Goal: Task Accomplishment & Management: Manage account settings

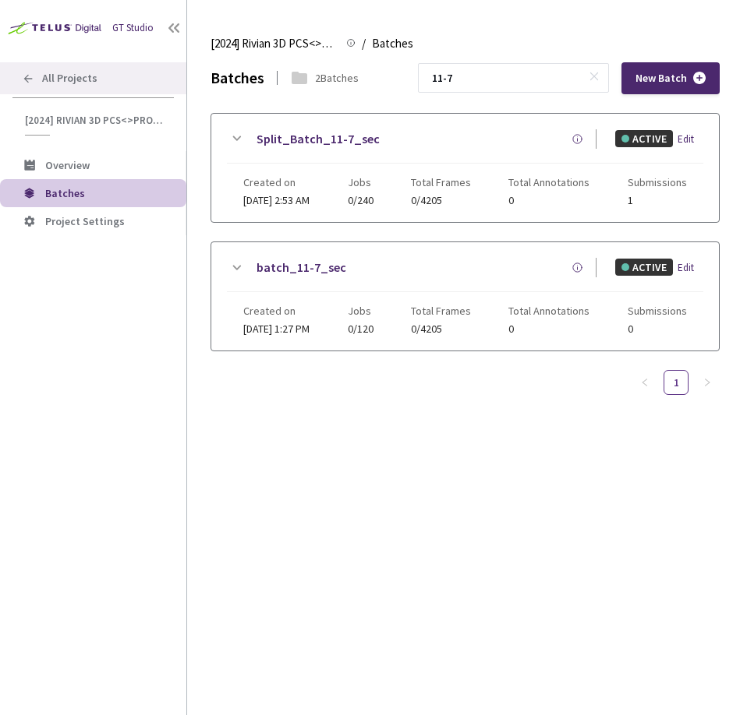
click at [87, 79] on span "All Projects" at bounding box center [69, 78] width 55 height 13
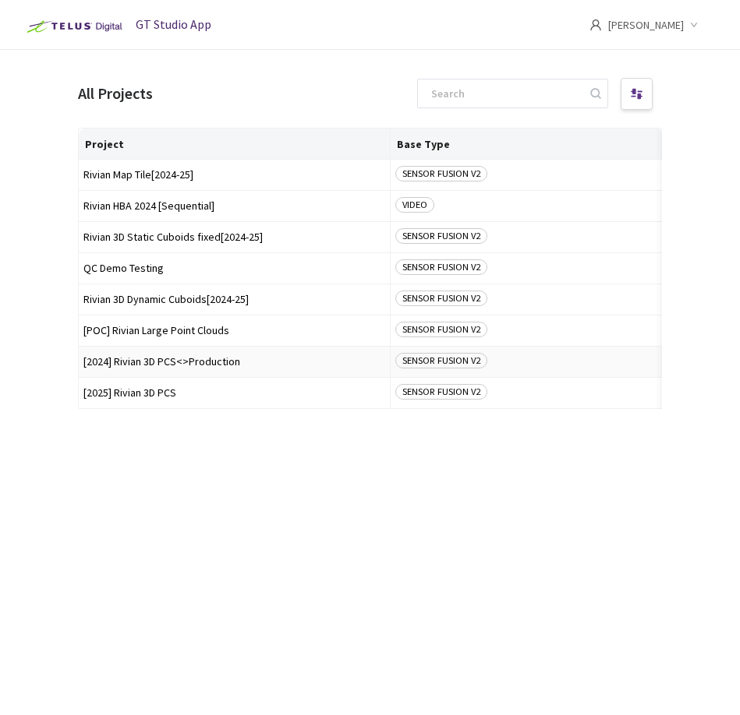
click at [180, 366] on span "[2024] Rivian 3D PCS<>Production" at bounding box center [234, 362] width 302 height 12
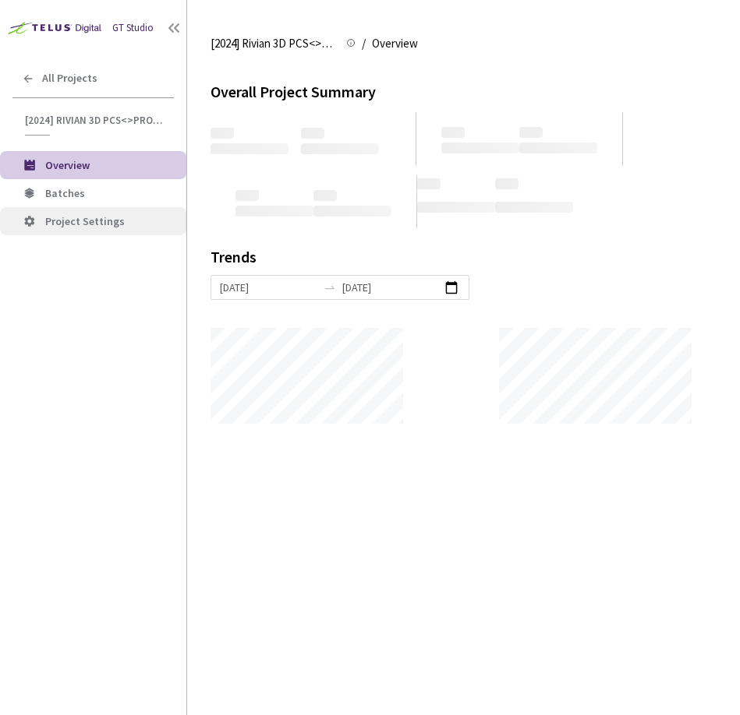
scroll to position [715, 740]
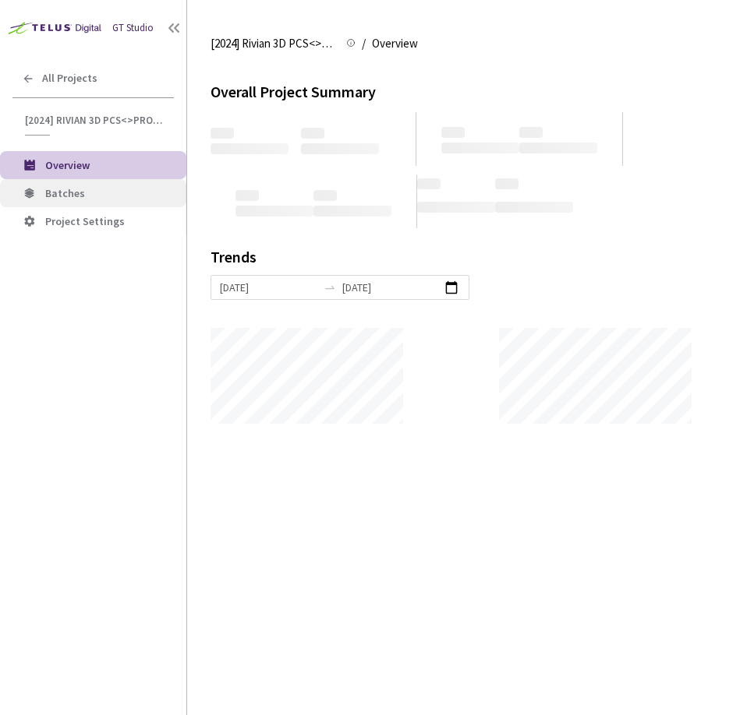
click at [83, 193] on span "Batches" at bounding box center [109, 193] width 129 height 13
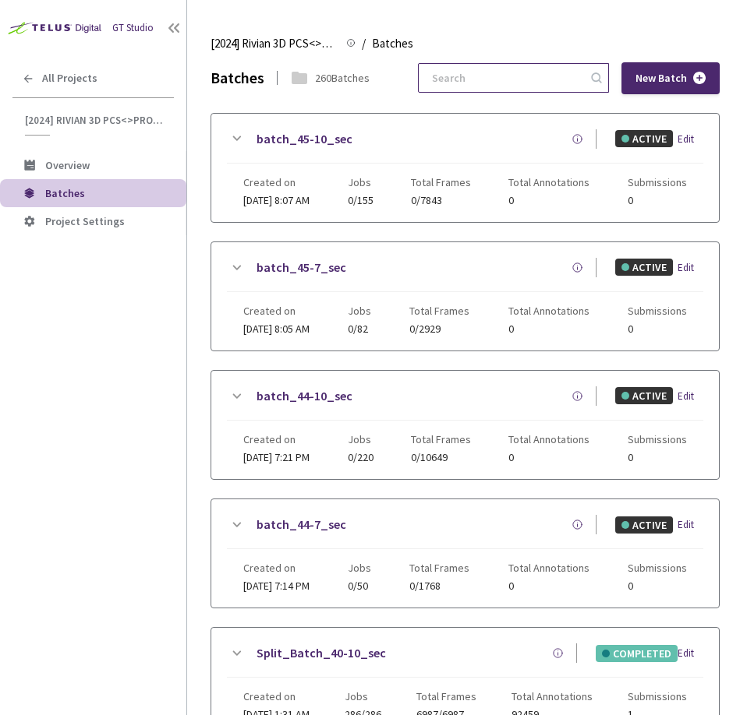
click at [489, 76] on input at bounding box center [505, 78] width 166 height 28
type input "5"
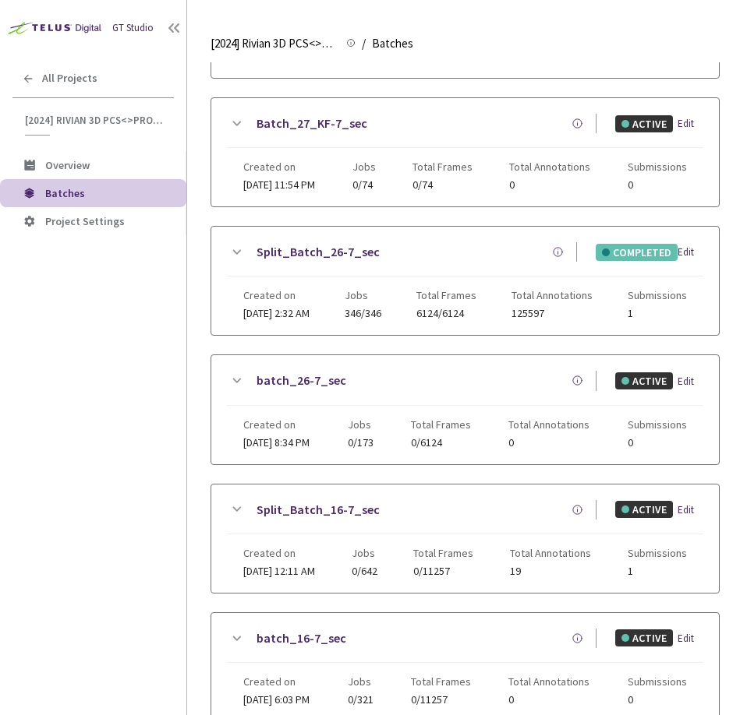
scroll to position [745, 0]
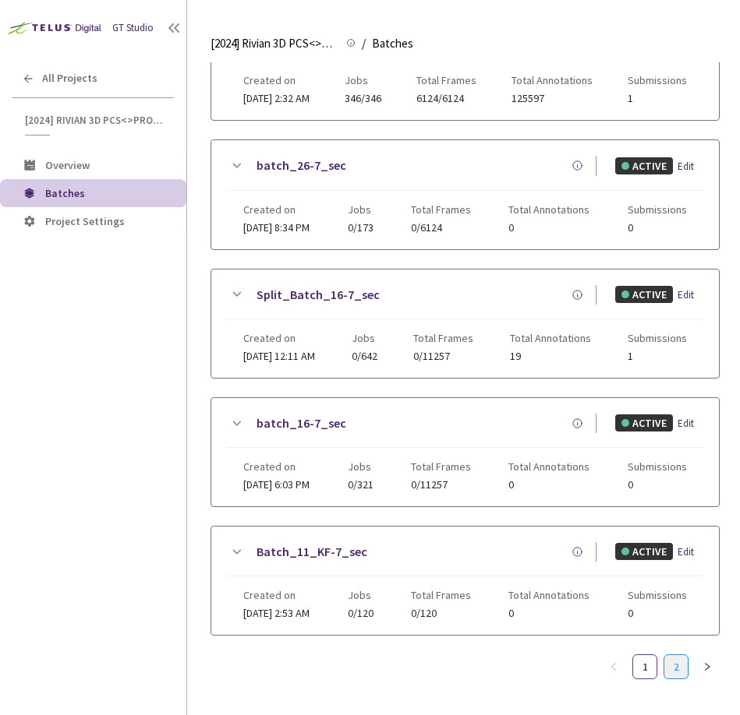
type input "6-7"
click at [669, 673] on link "2" at bounding box center [675, 666] width 23 height 23
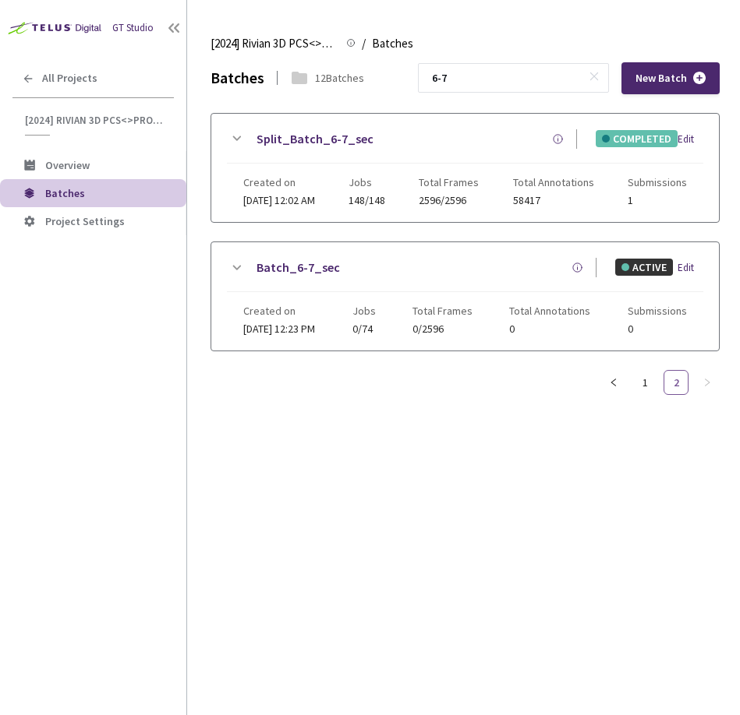
scroll to position [0, 0]
click at [240, 136] on icon at bounding box center [236, 138] width 19 height 19
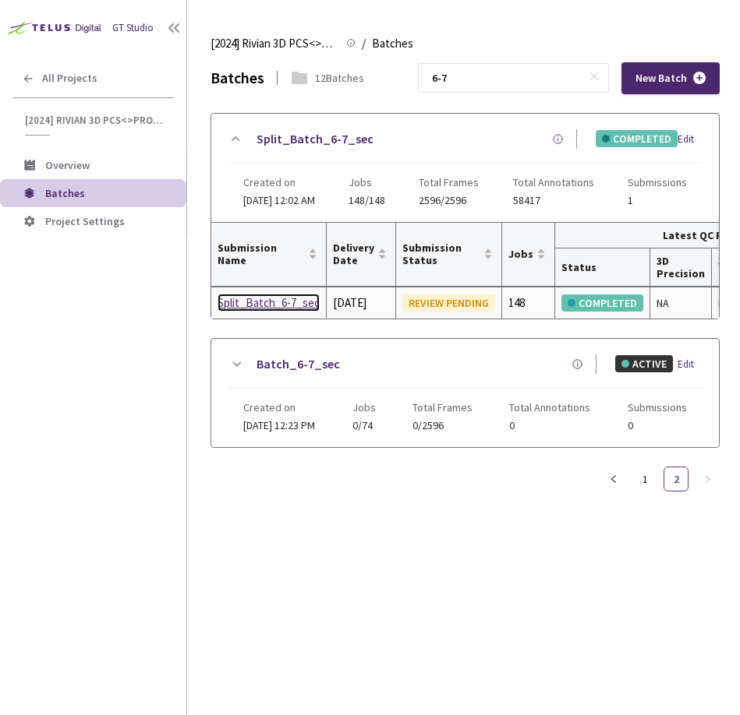
click at [268, 310] on div "Split_Batch_6-7_sec" at bounding box center [268, 303] width 102 height 19
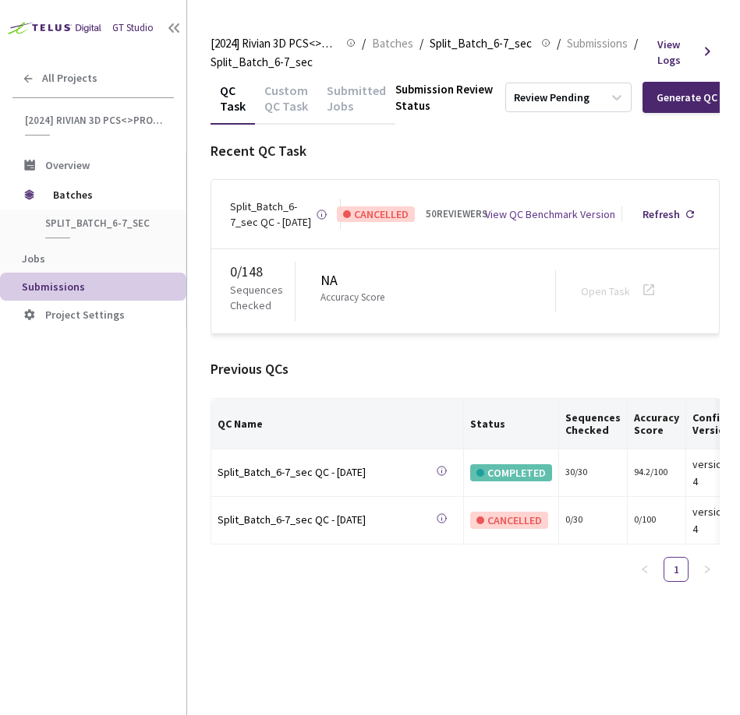
click at [284, 100] on div "Custom QC Task" at bounding box center [286, 104] width 62 height 42
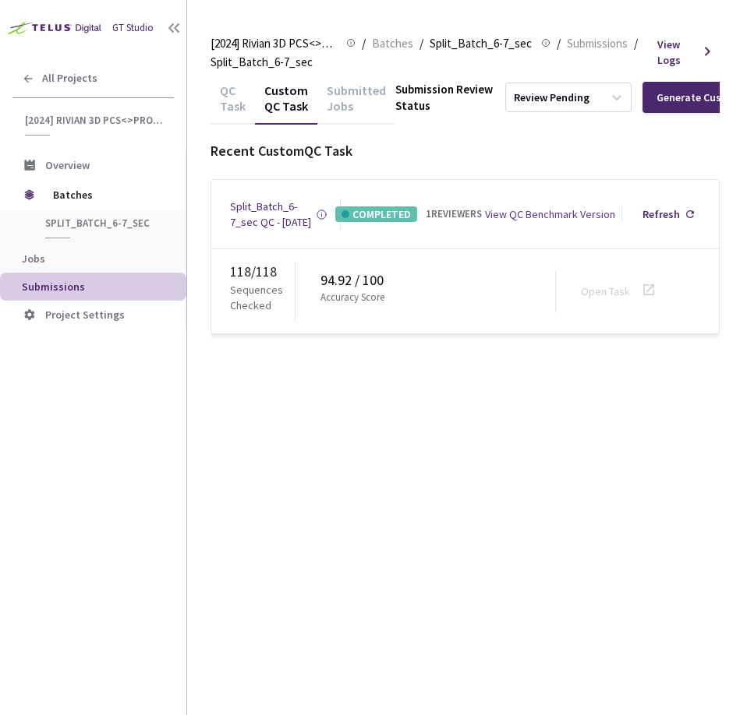
click at [245, 96] on div "QC Task" at bounding box center [232, 104] width 44 height 42
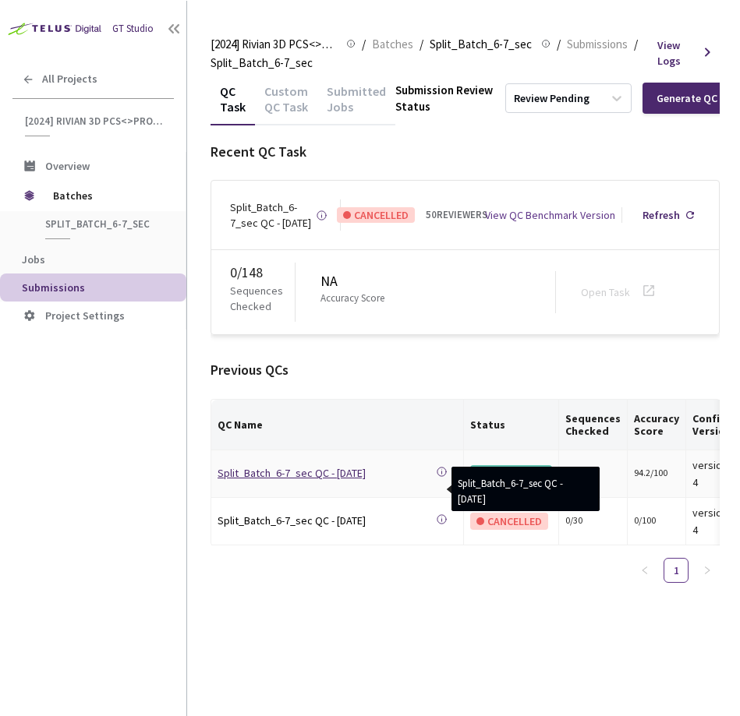
scroll to position [0, 77]
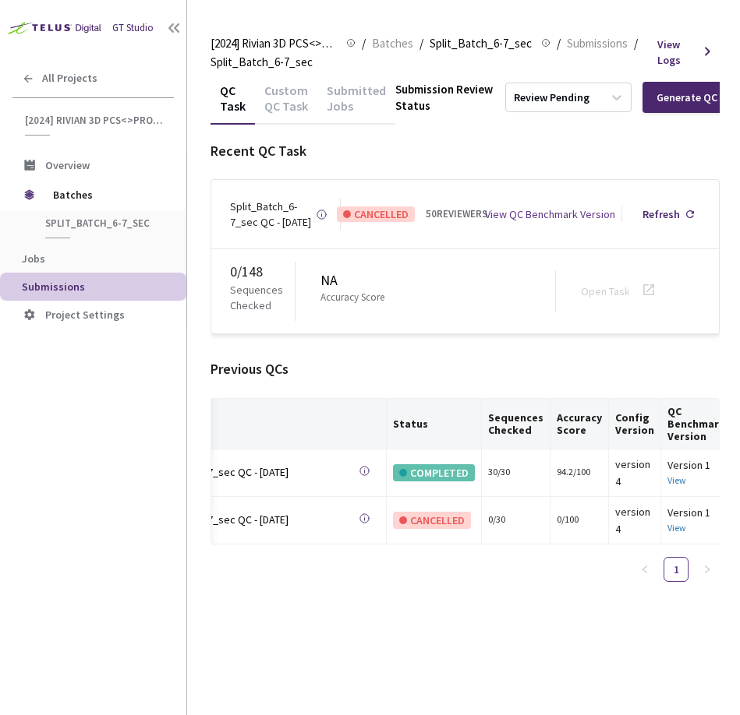
click at [281, 97] on div "Custom QC Task" at bounding box center [286, 104] width 62 height 42
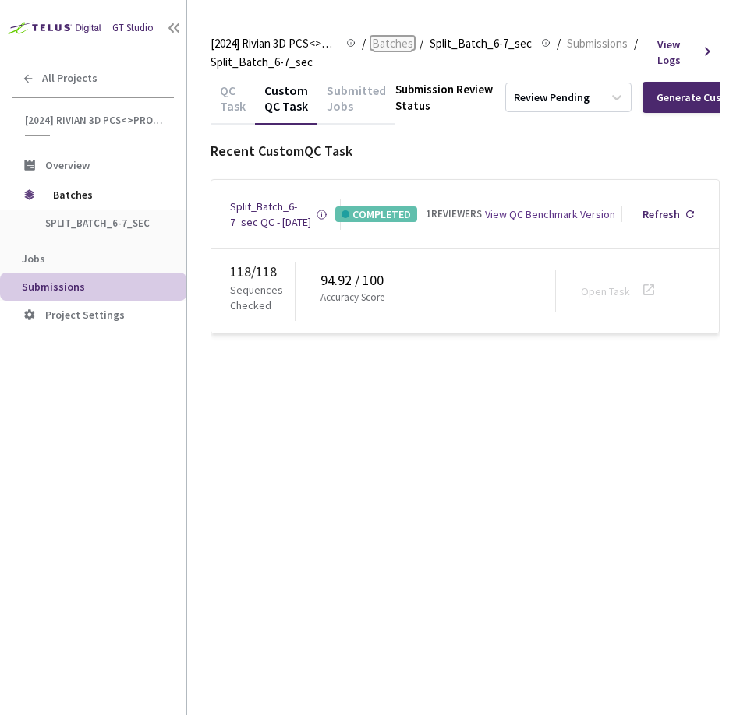
click at [386, 44] on span "Batches" at bounding box center [392, 43] width 41 height 19
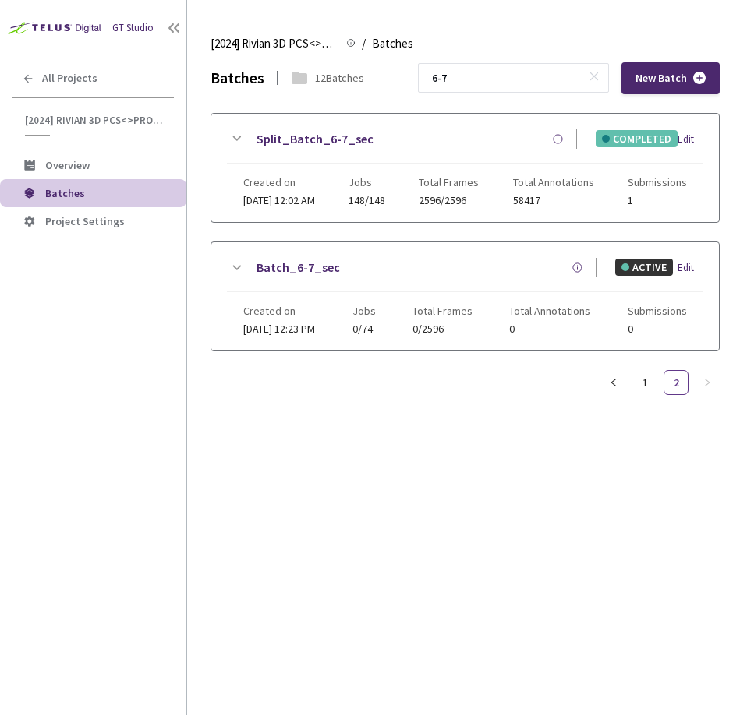
click at [406, 144] on div "Split_Batch_6-7_sec" at bounding box center [411, 138] width 331 height 19
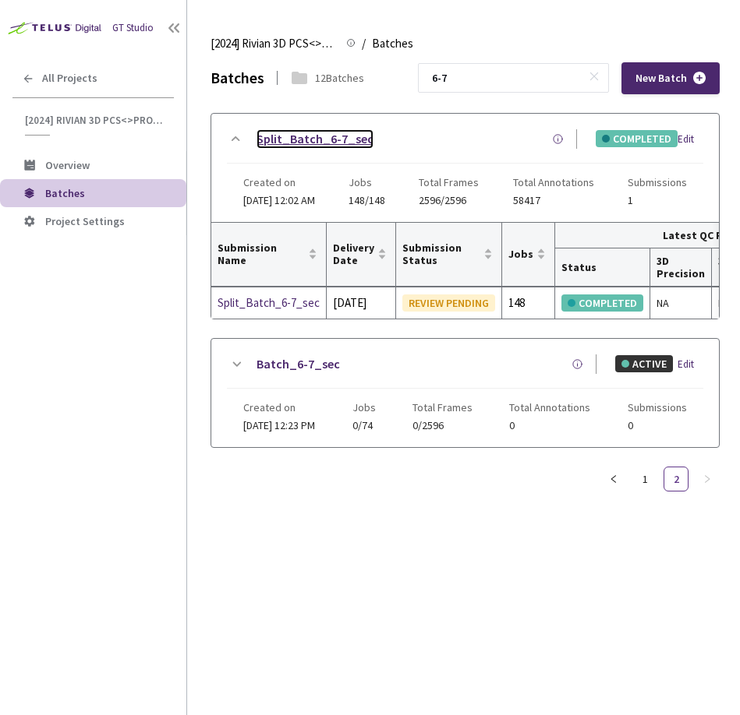
click at [336, 132] on link "Split_Batch_6-7_sec" at bounding box center [314, 138] width 117 height 19
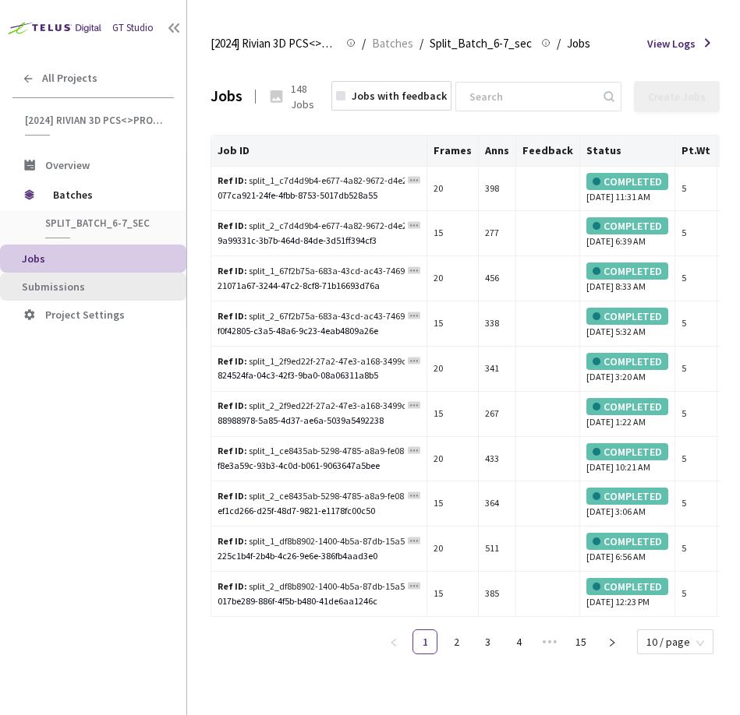
click at [58, 290] on span "Submissions" at bounding box center [53, 287] width 63 height 14
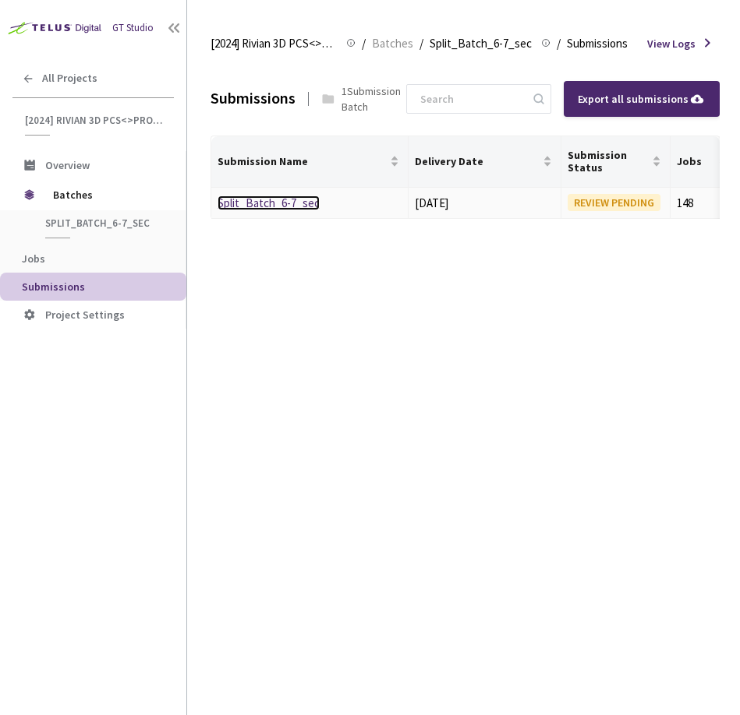
click at [288, 210] on link "Split_Batch_6-7_sec" at bounding box center [268, 203] width 102 height 15
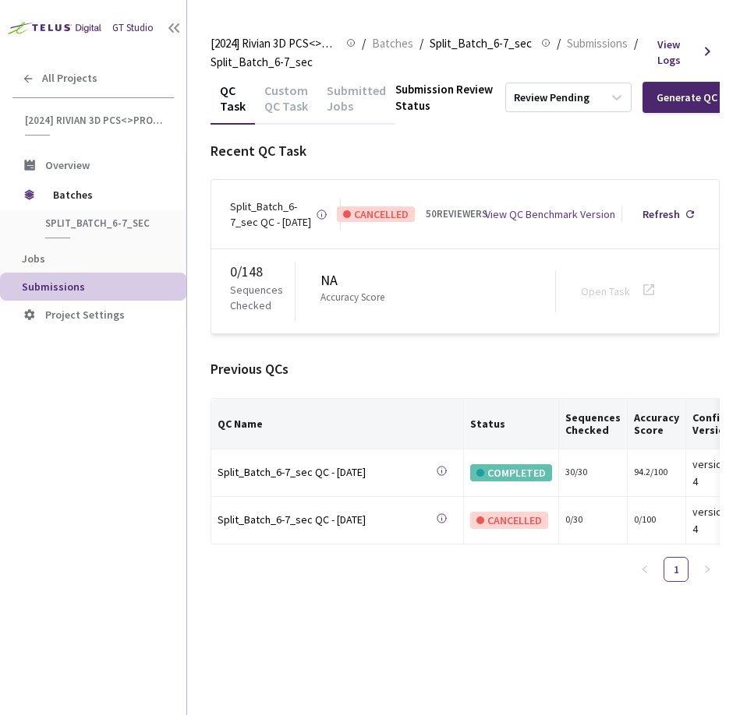
click at [283, 83] on div "Custom QC Task" at bounding box center [286, 104] width 62 height 42
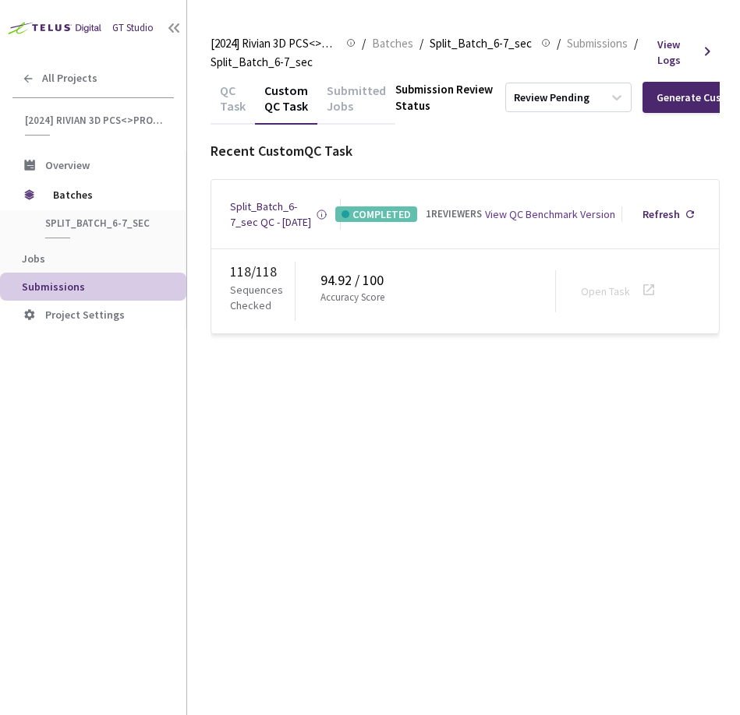
click at [443, 436] on div "QC Task Custom QC Task Submitted Jobs Submission Review Status Review Pending G…" at bounding box center [464, 397] width 509 height 636
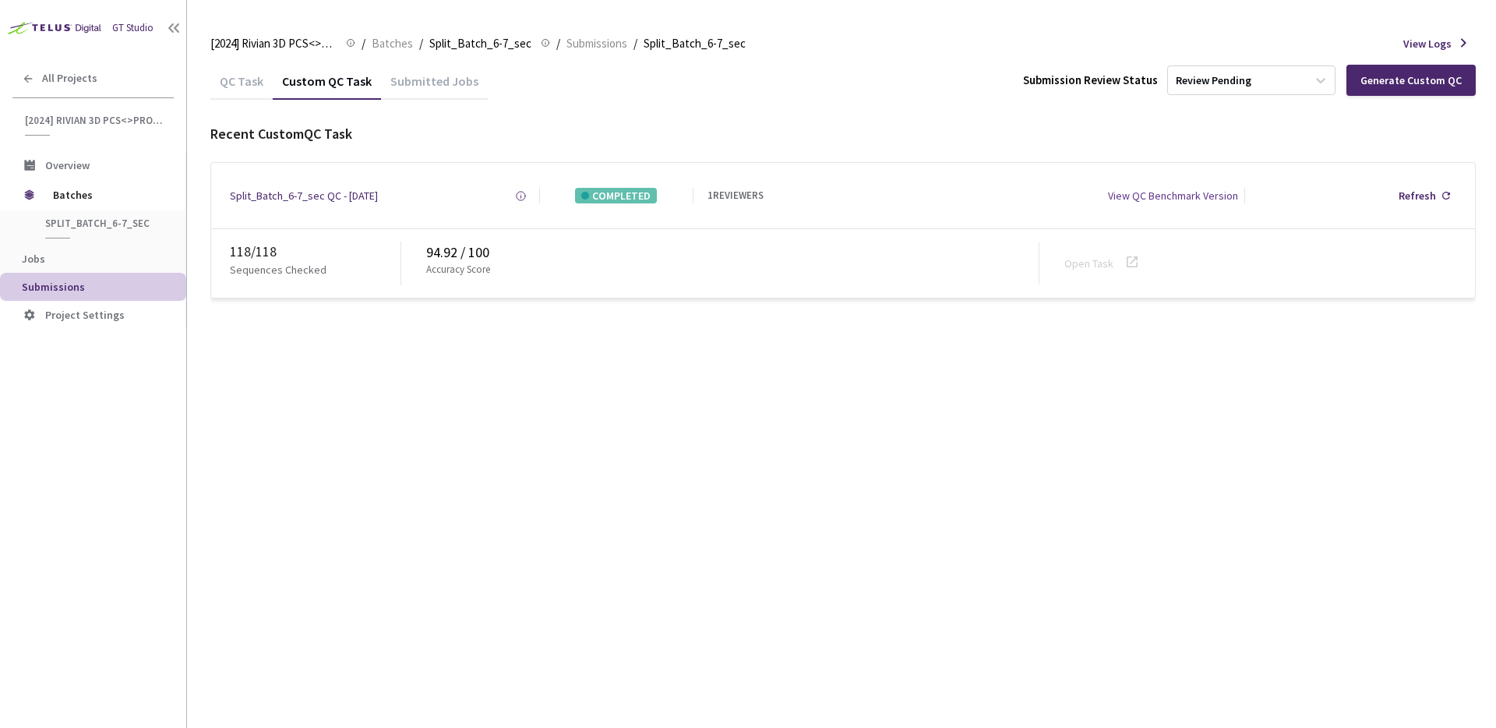
click at [739, 490] on div "QC Task Custom QC Task Submitted Jobs Submission Review Status Review Pending G…" at bounding box center [843, 395] width 1266 height 666
click at [739, 91] on div "Review Pending" at bounding box center [1237, 80] width 139 height 25
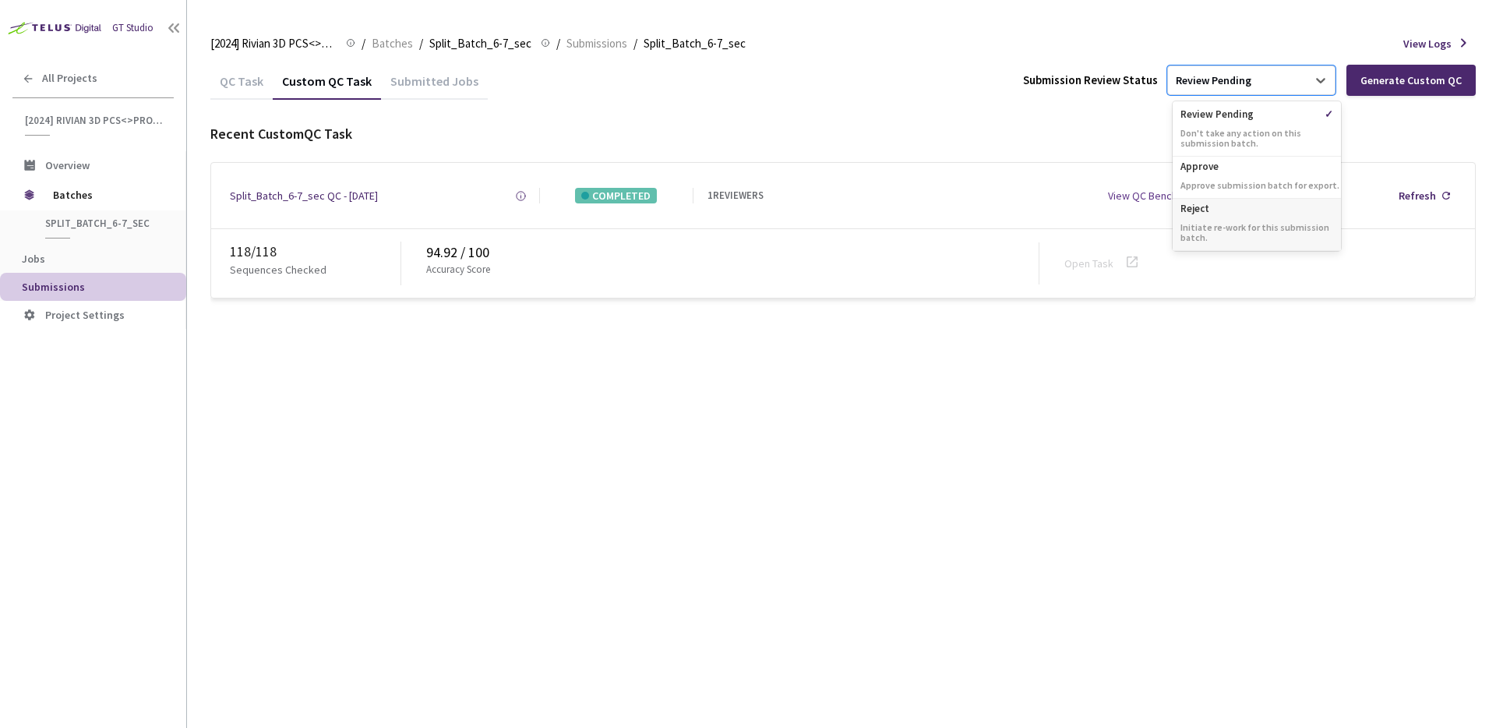
click at [739, 219] on div "Reject Initiate re-work for this submission batch." at bounding box center [1257, 225] width 168 height 52
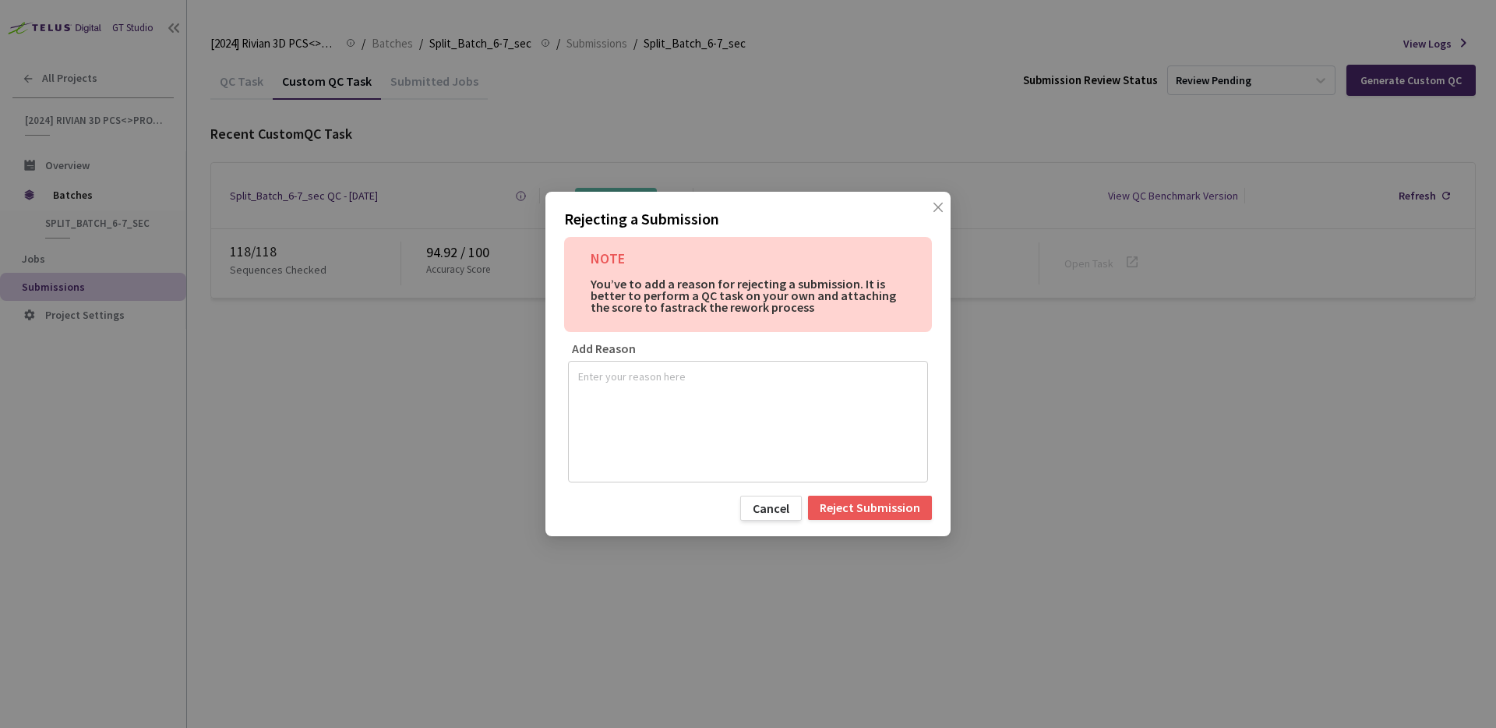
click at [689, 439] on textarea at bounding box center [748, 419] width 340 height 109
type textarea "100% Audit Done - Between QC Task and Custom QC- Average at 94.5%"
click at [629, 508] on div "Cancel Reject Submission" at bounding box center [748, 508] width 368 height 25
click at [710, 513] on div "Cancel Reject Submission" at bounding box center [748, 508] width 368 height 25
click at [739, 511] on div "Reject Submission" at bounding box center [870, 507] width 101 height 12
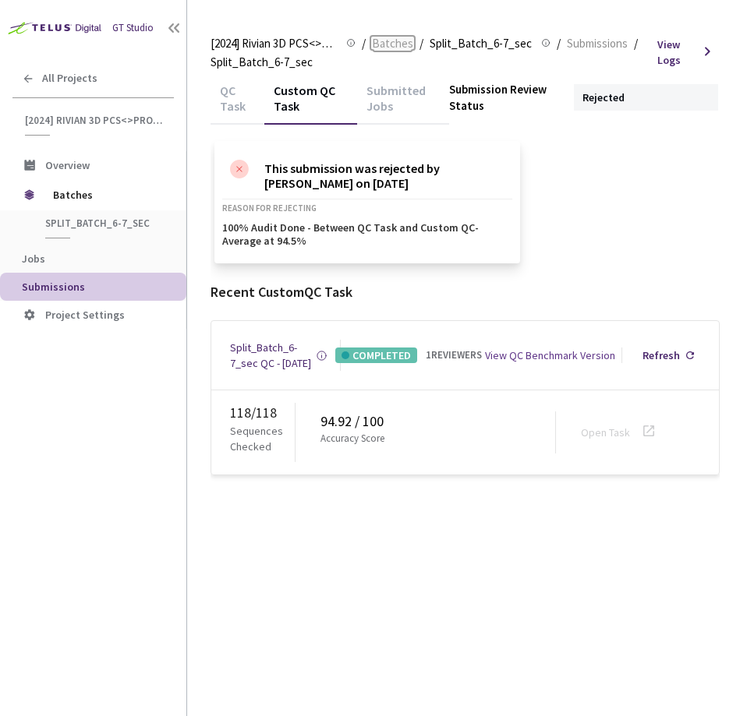
click at [390, 45] on span "Batches" at bounding box center [392, 43] width 41 height 19
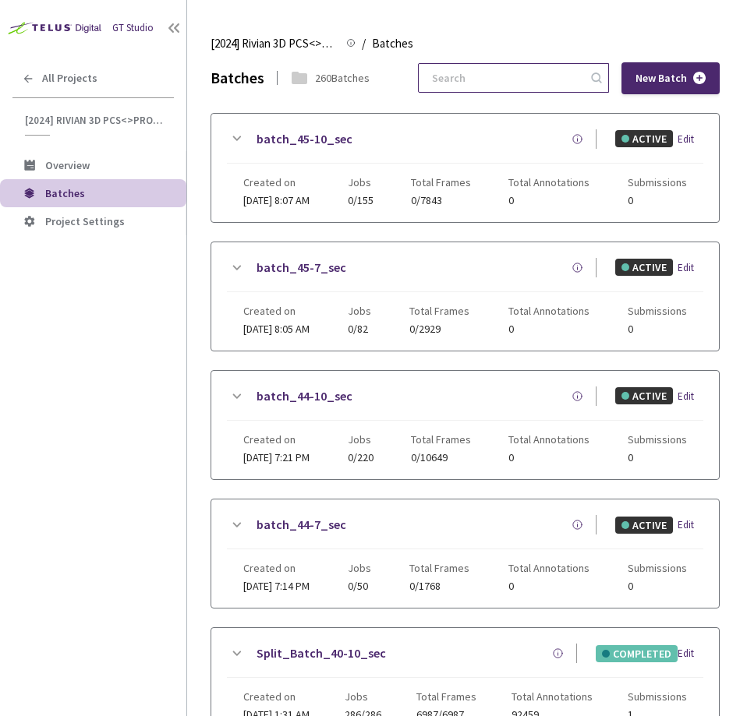
click at [511, 72] on input at bounding box center [505, 78] width 166 height 28
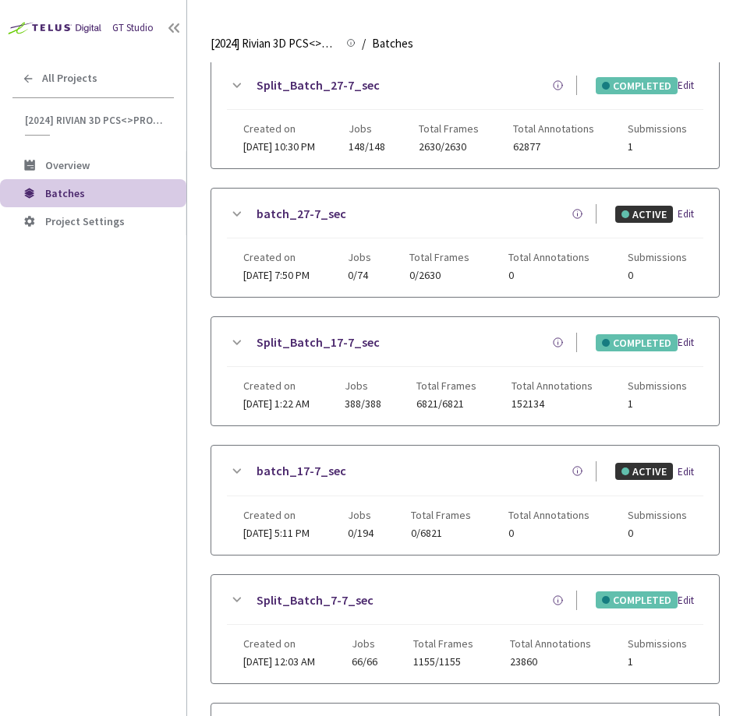
scroll to position [616, 0]
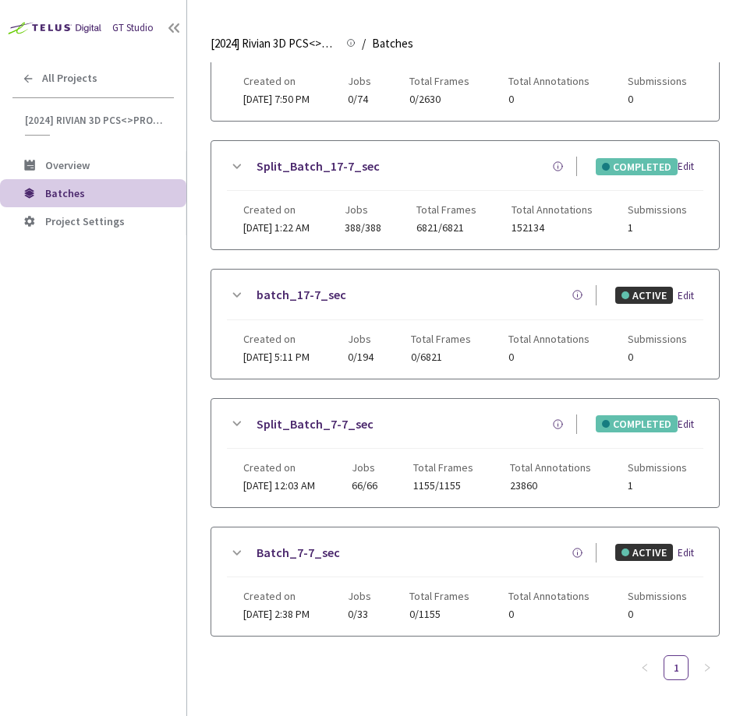
type input "7-7"
click at [244, 422] on div "Split_Batch_7-7_sec COMPLETED Edit" at bounding box center [465, 432] width 476 height 34
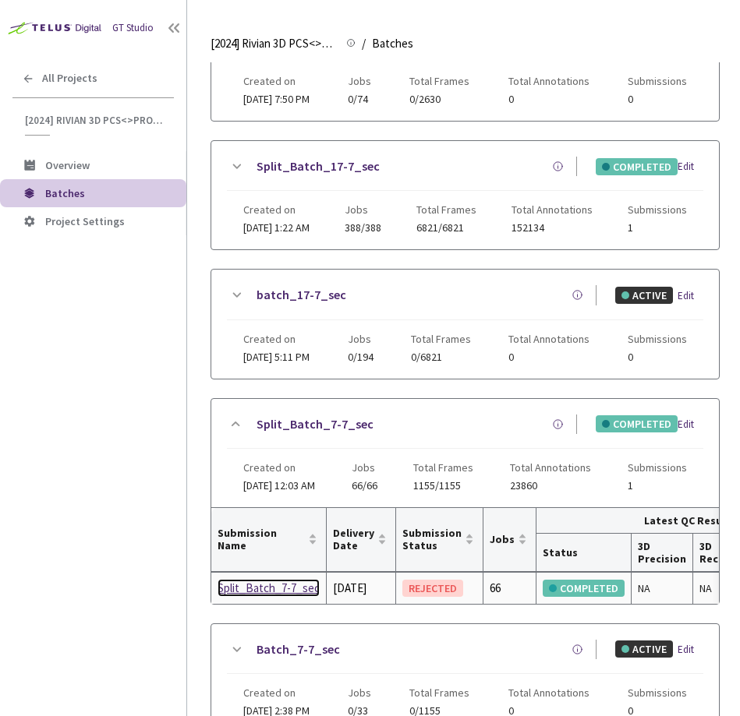
click at [245, 598] on div "Split_Batch_7-7_sec" at bounding box center [268, 588] width 102 height 19
